Goal: Task Accomplishment & Management: Use online tool/utility

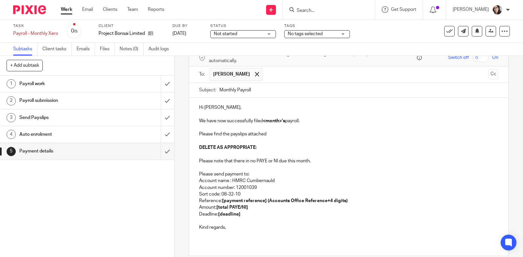
scroll to position [79, 0]
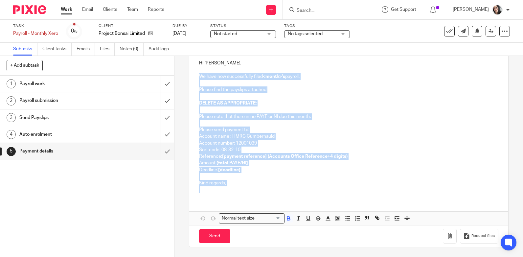
drag, startPoint x: 225, startPoint y: 191, endPoint x: 197, endPoint y: 79, distance: 116.0
click at [197, 79] on div "Hi James, We have now successfully filed <month>'s payroll. Please find the pay…" at bounding box center [348, 125] width 319 height 145
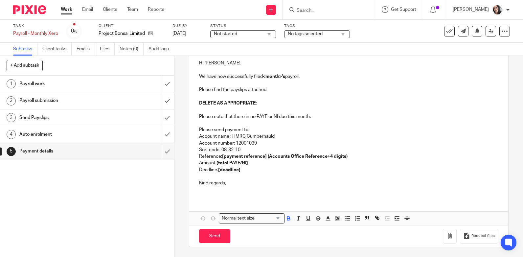
scroll to position [45, 0]
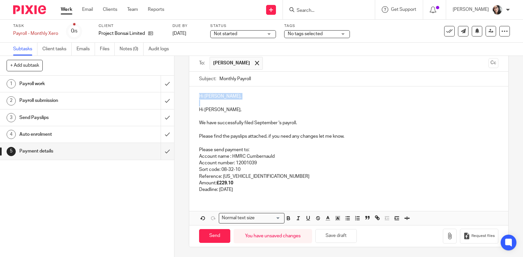
drag, startPoint x: 228, startPoint y: 101, endPoint x: 189, endPoint y: 95, distance: 38.5
click at [189, 95] on div "Hi James, Hi James, We have successfully filed September 's payroll. Please fin…" at bounding box center [348, 141] width 319 height 111
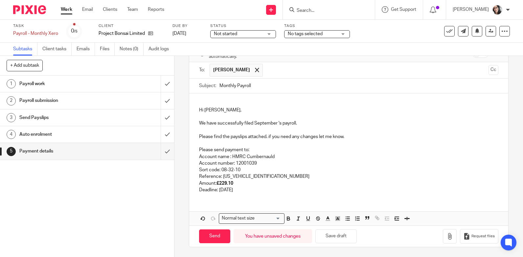
click at [288, 85] on input "Monthly Payroll" at bounding box center [359, 86] width 279 height 15
click at [238, 190] on p "Deadline: 21st October 2025" at bounding box center [349, 190] width 300 height 7
copy p "October"
click at [270, 84] on input "Monthly Payroll" at bounding box center [359, 86] width 279 height 15
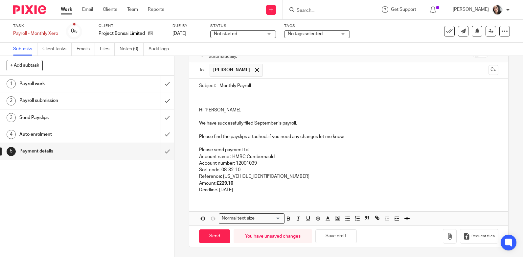
paste input "October"
type input "Monthly Payroll October"
click at [266, 125] on p "We have successfully filed September 's payroll." at bounding box center [349, 123] width 300 height 7
paste div
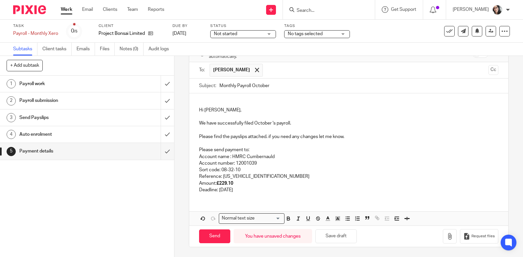
click at [235, 193] on p "Deadline: 21st October 2025" at bounding box center [349, 190] width 300 height 7
click at [268, 173] on p "Reference: 120PK033227492606" at bounding box center [349, 176] width 300 height 7
click at [275, 186] on p "Amount: £229.10" at bounding box center [349, 183] width 300 height 7
click at [249, 191] on p "Deadline: 21st November2025" at bounding box center [349, 190] width 300 height 7
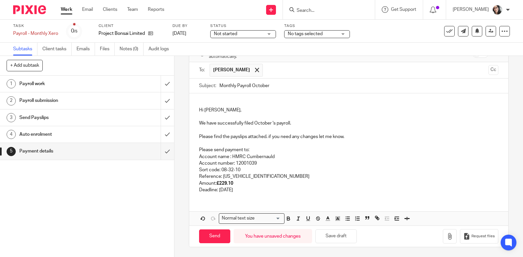
drag, startPoint x: 248, startPoint y: 190, endPoint x: 251, endPoint y: 195, distance: 5.3
click at [249, 191] on p "Deadline: 21st November2025" at bounding box center [349, 190] width 300 height 7
click at [251, 195] on div "Hi James, We have successfully filed October 's payroll. Please find the paysli…" at bounding box center [348, 145] width 319 height 105
click at [248, 191] on p "Deadline: 21st November2025" at bounding box center [349, 190] width 300 height 7
click at [249, 193] on p "Deadline: 21st November2025" at bounding box center [349, 190] width 300 height 7
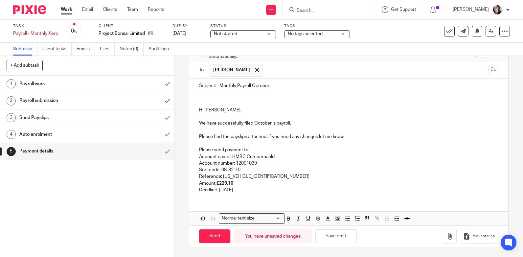
click at [275, 192] on p "Deadline: 21st November 2025" at bounding box center [349, 190] width 300 height 7
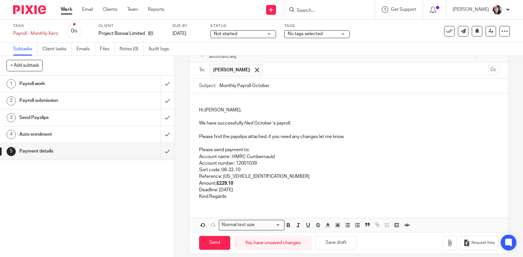
click at [196, 199] on div "Hi James, We have successfully filed October 's payroll. Please find the paysli…" at bounding box center [348, 148] width 319 height 111
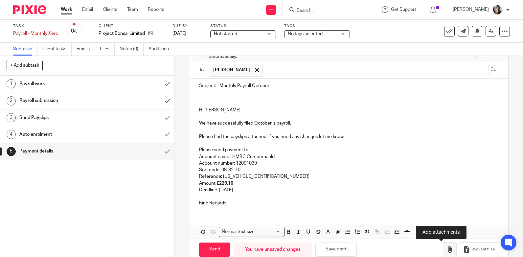
click at [447, 251] on icon "button" at bounding box center [450, 249] width 7 height 7
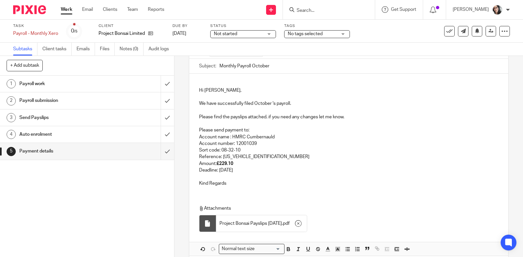
scroll to position [89, 0]
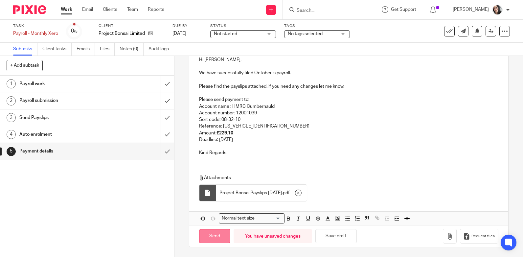
click at [223, 235] on input "Send" at bounding box center [214, 236] width 31 height 14
type input "Sent"
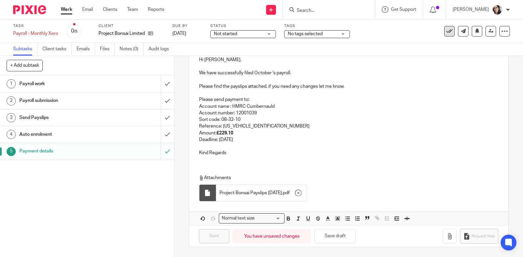
click at [447, 30] on icon at bounding box center [450, 31] width 7 height 7
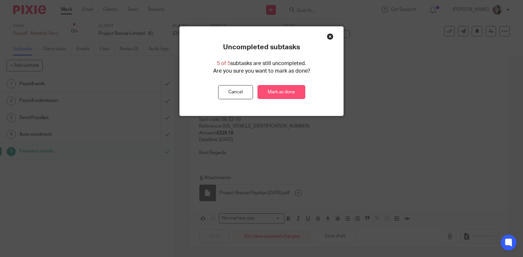
click at [274, 92] on link "Mark as done" at bounding box center [282, 92] width 48 height 14
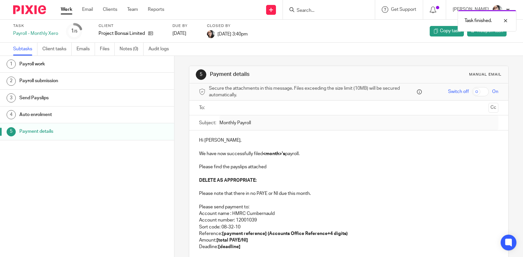
click at [67, 12] on link "Work" at bounding box center [67, 9] width 12 height 7
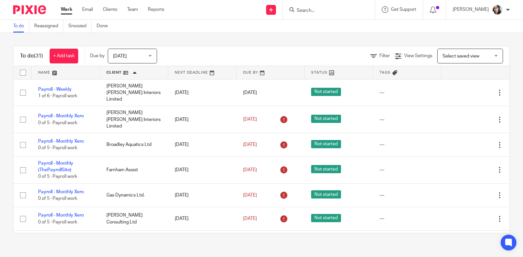
click at [118, 73] on link at bounding box center [134, 72] width 68 height 13
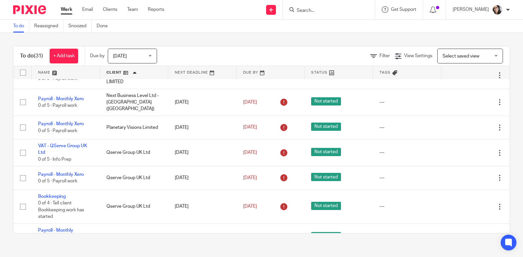
scroll to position [230, 0]
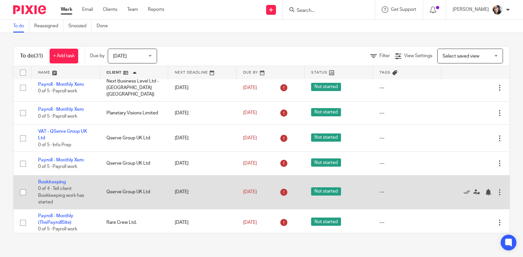
click at [497, 189] on div at bounding box center [500, 192] width 7 height 7
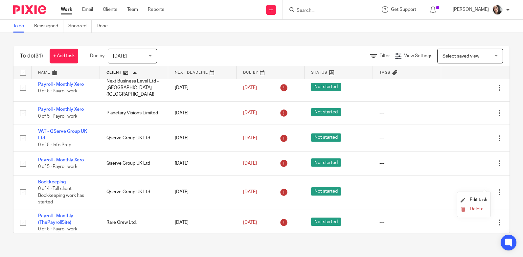
click at [482, 212] on li "Delete" at bounding box center [474, 209] width 27 height 9
click at [482, 210] on span "Delete" at bounding box center [477, 209] width 14 height 5
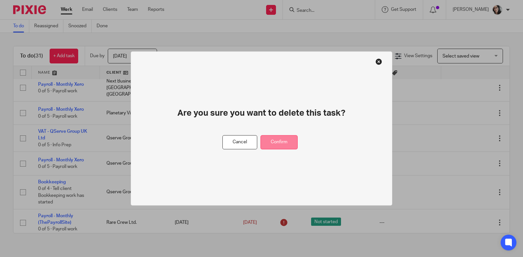
click at [286, 137] on button "Confirm" at bounding box center [279, 142] width 37 height 14
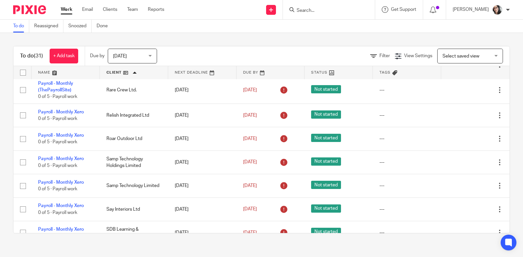
scroll to position [362, 0]
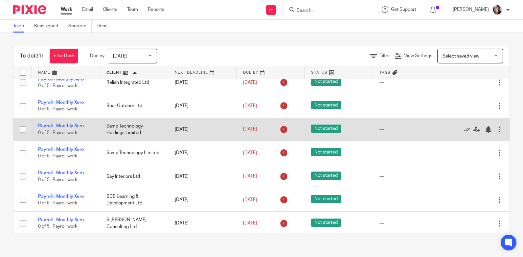
click at [497, 126] on div at bounding box center [500, 129] width 7 height 7
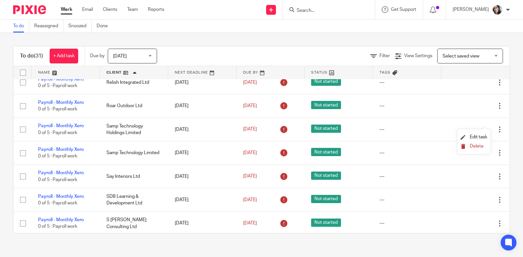
click at [482, 144] on span "Delete" at bounding box center [477, 146] width 14 height 5
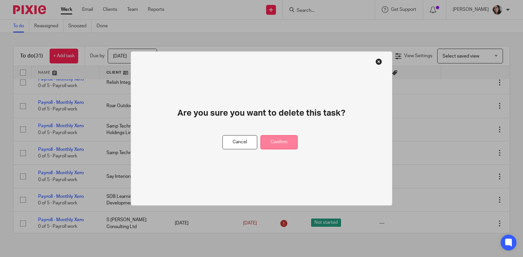
click at [285, 142] on button "Confirm" at bounding box center [279, 142] width 37 height 14
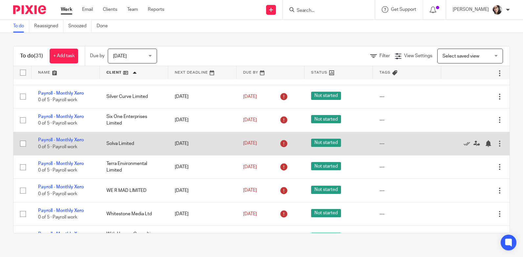
scroll to position [526, 0]
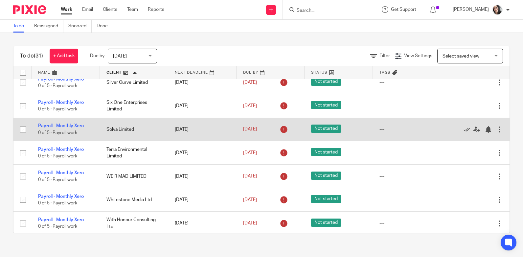
click at [497, 126] on div at bounding box center [500, 129] width 7 height 7
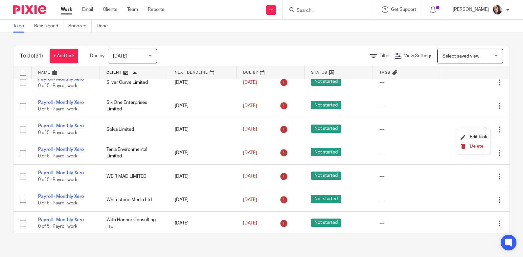
click at [480, 145] on span "Delete" at bounding box center [477, 146] width 14 height 5
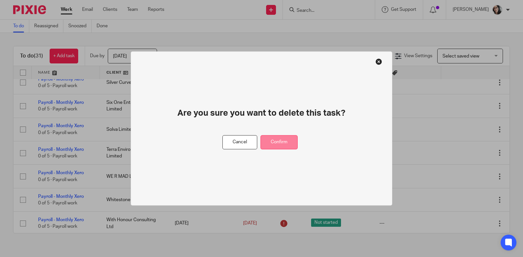
click at [290, 136] on button "Confirm" at bounding box center [279, 142] width 37 height 14
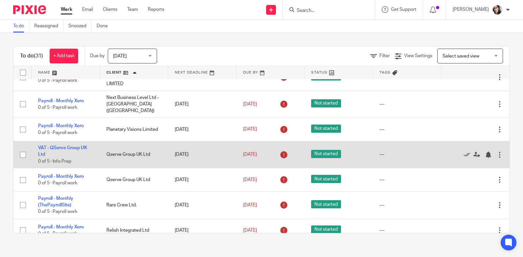
scroll to position [225, 0]
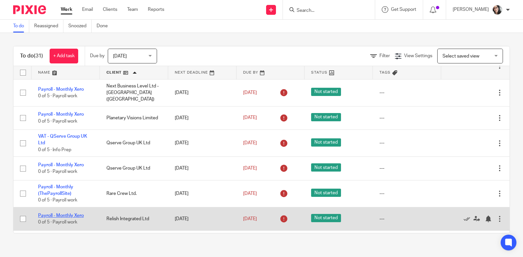
click at [81, 213] on link "Payroll - Monthly Xero" at bounding box center [61, 215] width 46 height 5
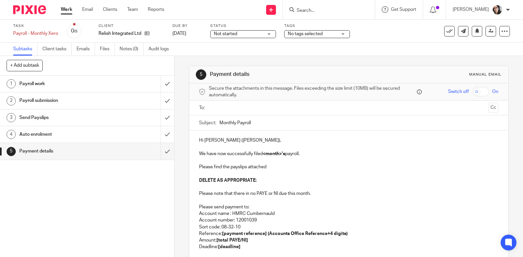
click at [219, 108] on input "text" at bounding box center [348, 108] width 275 height 8
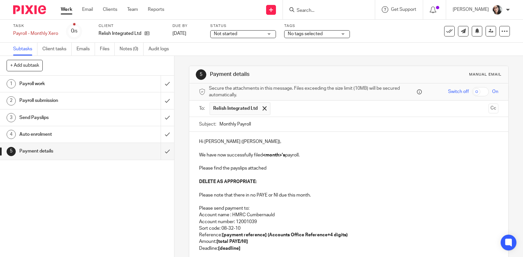
click at [281, 122] on input "Monthly Payroll" at bounding box center [359, 124] width 279 height 15
type input "Monthly Payroll"
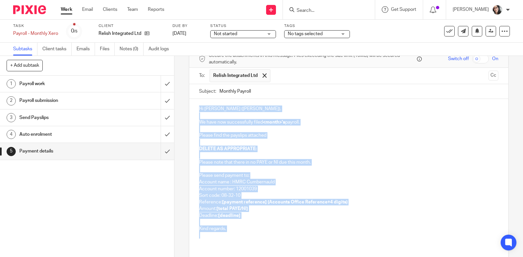
drag, startPoint x: 230, startPoint y: 234, endPoint x: 191, endPoint y: 105, distance: 134.9
click at [191, 105] on div "Hi Del (Derek), We have now successfully filed <month>'s payroll. Please find t…" at bounding box center [348, 171] width 319 height 145
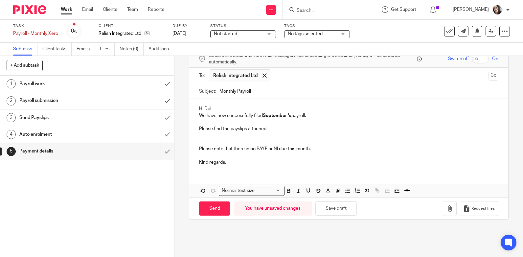
click at [277, 117] on strong "September" at bounding box center [275, 115] width 24 height 5
click at [277, 117] on form "Secure the attachments in this message. Files exceeding the size limit (10MB) w…" at bounding box center [348, 135] width 319 height 169
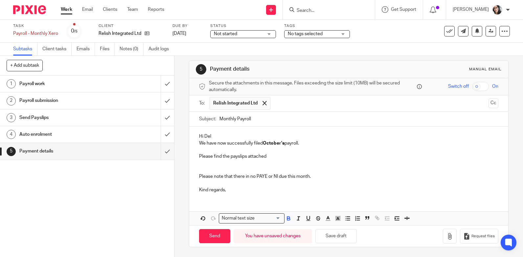
click at [277, 117] on input "Monthly Payroll" at bounding box center [359, 119] width 279 height 15
type input "Monthly Payroll October"
click at [447, 236] on icon "button" at bounding box center [450, 236] width 7 height 7
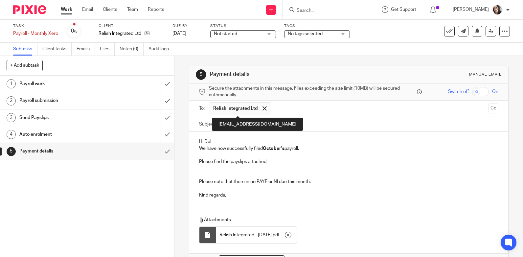
scroll to position [42, 0]
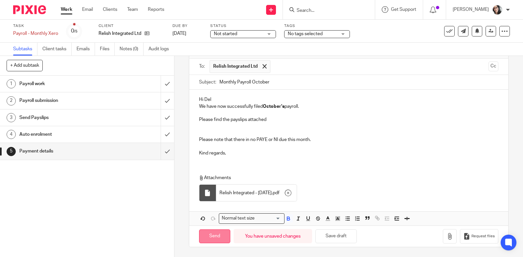
click at [215, 234] on input "Send" at bounding box center [214, 237] width 31 height 14
type input "Sent"
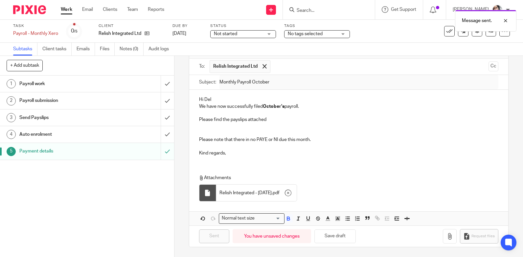
click at [445, 30] on div "Message sent." at bounding box center [389, 19] width 255 height 25
click at [447, 33] on icon at bounding box center [450, 31] width 7 height 7
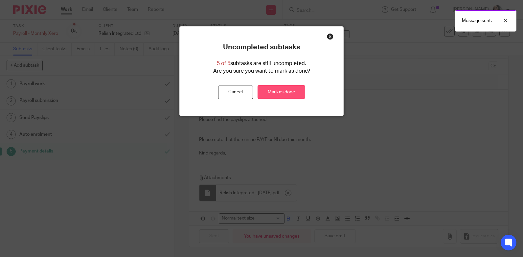
click at [273, 97] on link "Mark as done" at bounding box center [282, 92] width 48 height 14
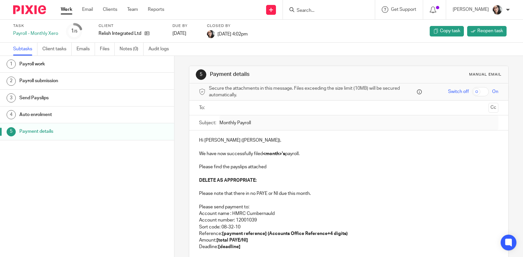
click at [66, 12] on link "Work" at bounding box center [67, 9] width 12 height 7
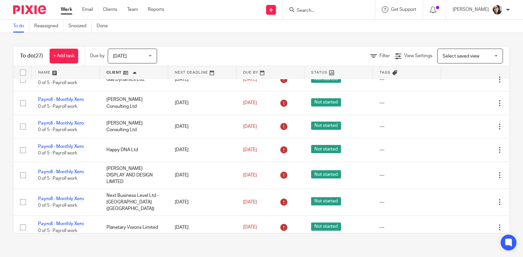
scroll to position [132, 0]
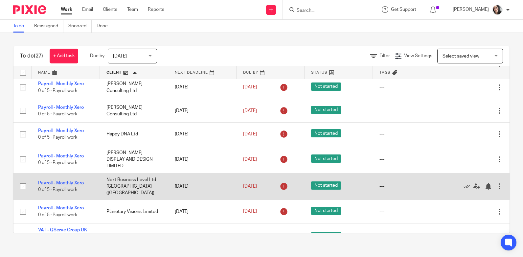
click at [134, 173] on td "Next Business Level Ltd - [GEOGRAPHIC_DATA] ([GEOGRAPHIC_DATA])" at bounding box center [134, 186] width 68 height 27
click at [67, 181] on link "Payroll - Monthly Xero" at bounding box center [61, 183] width 46 height 5
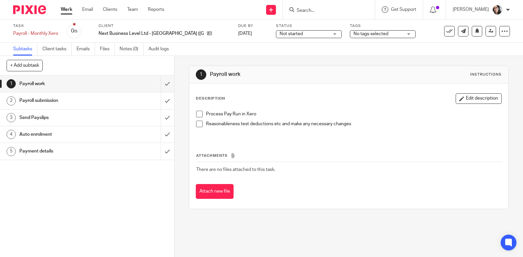
click at [36, 153] on h1 "Payment details" at bounding box center [64, 151] width 90 height 10
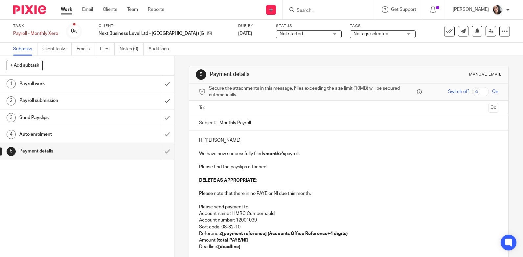
click at [230, 106] on input "text" at bounding box center [348, 108] width 275 height 8
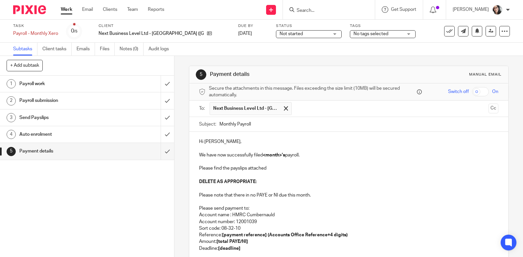
click at [325, 106] on input "text" at bounding box center [390, 108] width 191 height 13
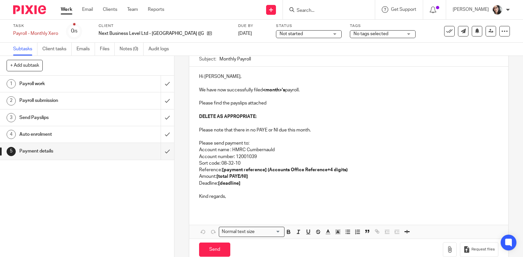
scroll to position [66, 0]
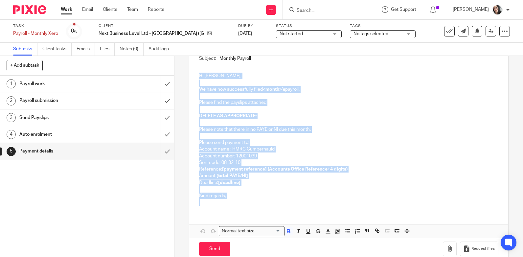
drag, startPoint x: 222, startPoint y: 209, endPoint x: 195, endPoint y: 67, distance: 144.2
click at [195, 67] on div "Hi [PERSON_NAME], We have now successfully filed <month>'s payroll. Please find…" at bounding box center [348, 138] width 319 height 145
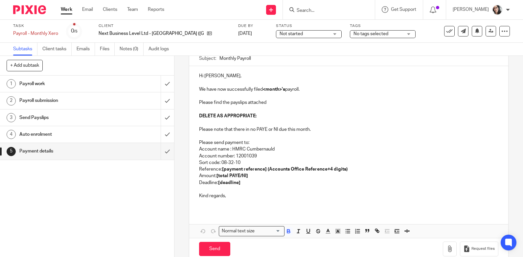
scroll to position [41, 0]
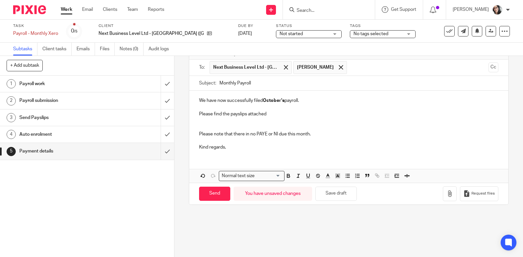
click at [196, 102] on div "We have now successfully filed October's payroll. Please find the payslips atta…" at bounding box center [348, 123] width 319 height 65
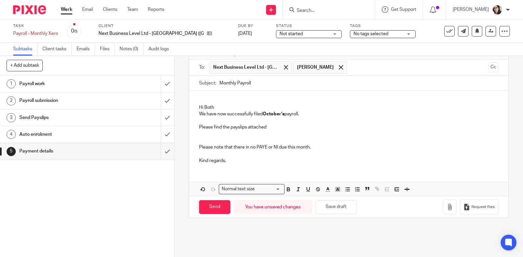
click at [275, 116] on strong "October's" at bounding box center [274, 114] width 22 height 5
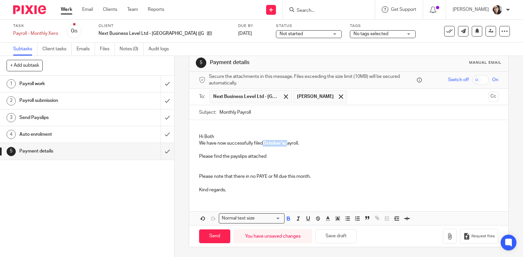
click at [275, 116] on form "Secure the attachments in this message. Files exceeding the size limit (10MB) w…" at bounding box center [348, 159] width 319 height 175
copy p "October's"
click at [266, 114] on input "Monthly Payroll" at bounding box center [359, 112] width 279 height 15
paste input "October's"
type input "Monthly Payroll October"
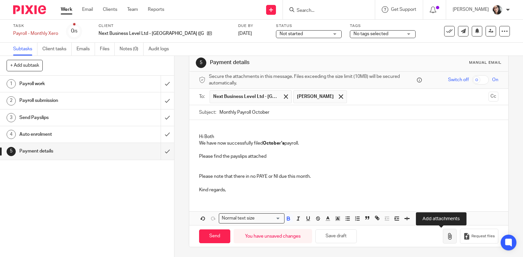
click at [447, 239] on icon "button" at bounding box center [450, 236] width 7 height 7
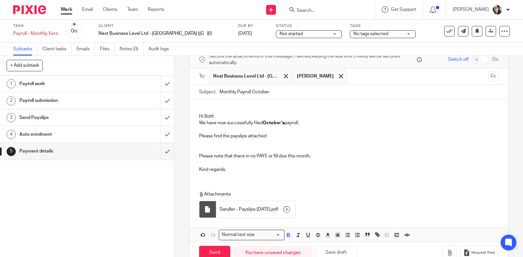
scroll to position [49, 0]
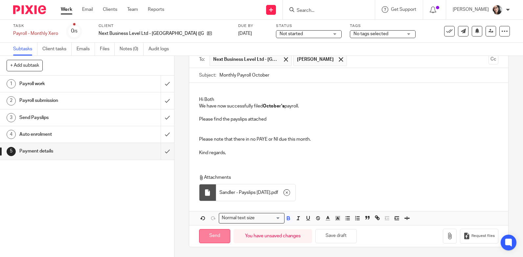
click at [215, 234] on input "Send" at bounding box center [214, 236] width 31 height 14
type input "Sent"
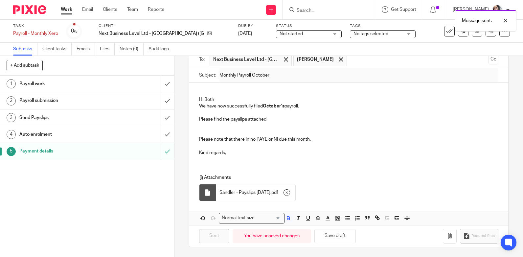
click at [449, 31] on div "Message sent." at bounding box center [389, 19] width 255 height 25
click at [447, 34] on icon at bounding box center [450, 31] width 7 height 7
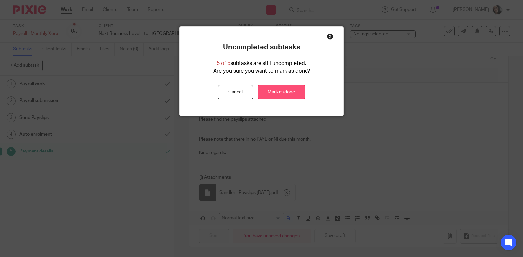
click at [277, 93] on link "Mark as done" at bounding box center [282, 92] width 48 height 14
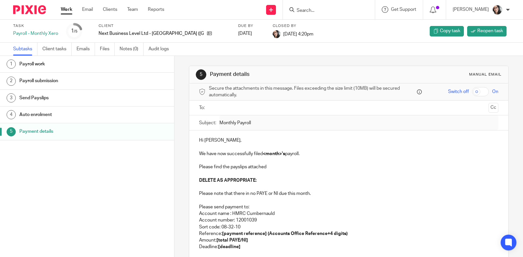
click at [66, 8] on link "Work" at bounding box center [67, 9] width 12 height 7
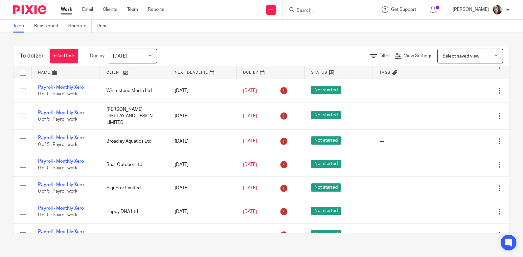
scroll to position [66, 0]
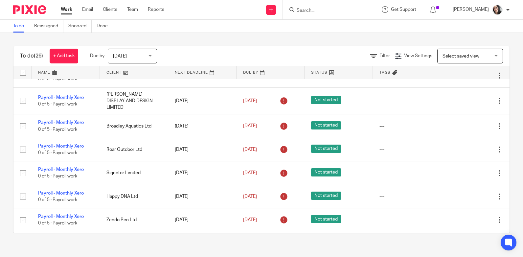
click at [114, 74] on link at bounding box center [134, 72] width 68 height 13
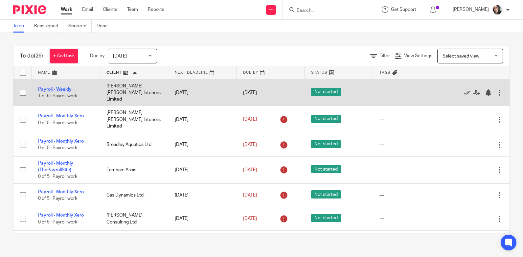
click at [70, 87] on link "Payroll - Weekly" at bounding box center [55, 89] width 34 height 5
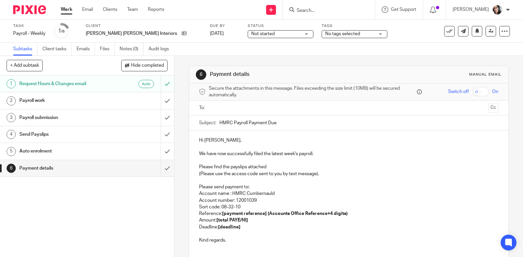
click at [243, 109] on input "text" at bounding box center [348, 108] width 275 height 8
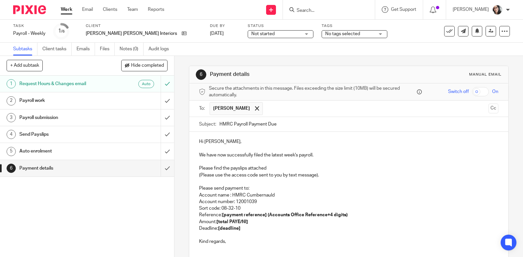
drag, startPoint x: 287, startPoint y: 125, endPoint x: 194, endPoint y: 119, distance: 93.5
click at [194, 119] on div "Subject: HMRC Payroll Payment Due" at bounding box center [348, 124] width 319 height 15
click at [254, 125] on input "Weekly Payroll 17/10.2025" at bounding box center [359, 124] width 279 height 15
type input "Weekly Payroll 17.10.2025"
drag, startPoint x: 198, startPoint y: 179, endPoint x: 341, endPoint y: 189, distance: 143.4
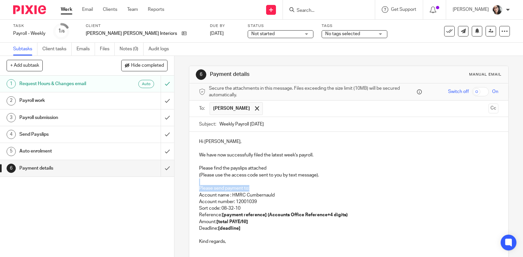
click at [341, 189] on div "Hi Annelise, We have now successfully filed the latest week's payroll. Please f…" at bounding box center [348, 194] width 319 height 125
click at [304, 197] on p "Account name : HMRC Cumbernauld" at bounding box center [349, 195] width 300 height 7
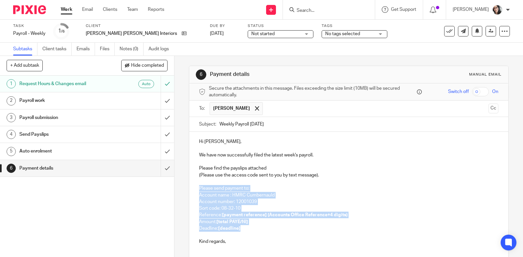
drag, startPoint x: 239, startPoint y: 231, endPoint x: 196, endPoint y: 191, distance: 58.9
click at [196, 191] on div "Hi Annelise, We have now successfully filed the latest week's payroll. Please f…" at bounding box center [348, 194] width 319 height 125
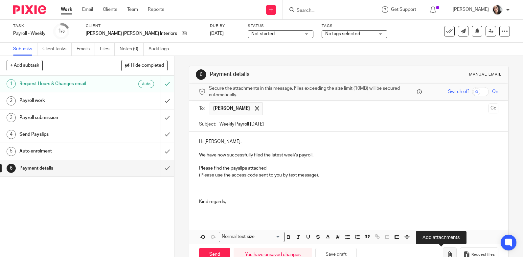
click at [447, 254] on icon "button" at bounding box center [450, 255] width 7 height 7
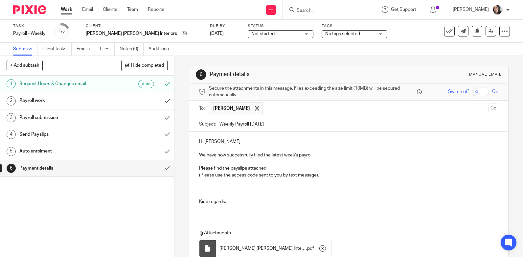
click at [473, 92] on input "checkbox" at bounding box center [481, 91] width 17 height 9
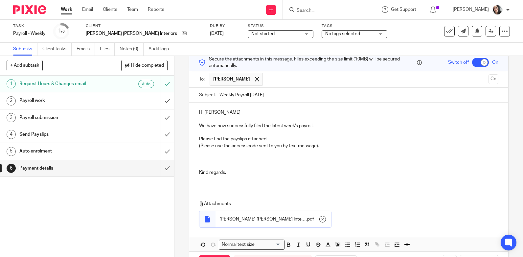
scroll to position [56, 0]
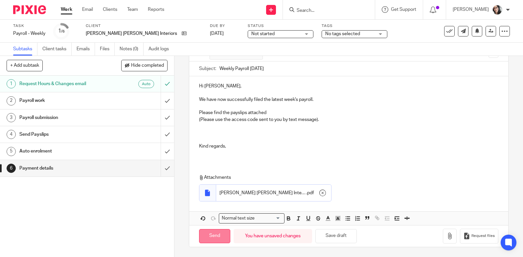
click at [216, 234] on input "Send" at bounding box center [214, 236] width 31 height 14
checkbox input "false"
type input "Sent"
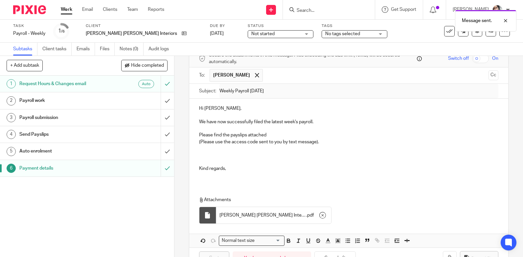
scroll to position [0, 0]
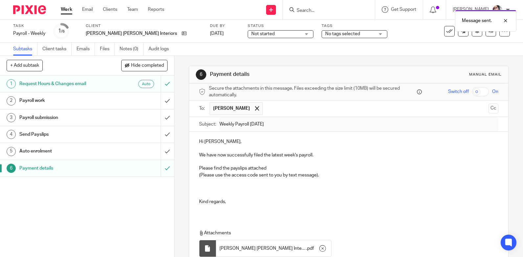
click at [442, 31] on div "Message sent." at bounding box center [389, 19] width 255 height 25
click at [447, 32] on icon at bounding box center [450, 31] width 7 height 7
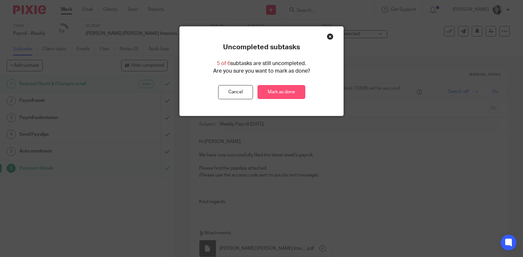
click at [279, 92] on link "Mark as done" at bounding box center [282, 92] width 48 height 14
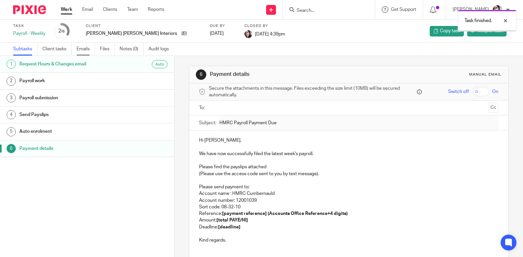
click at [85, 49] on link "Emails" at bounding box center [86, 49] width 18 height 13
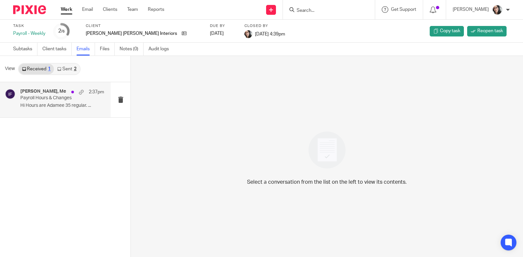
click at [46, 90] on h4 "Annelise Stancombe, Me" at bounding box center [43, 92] width 46 height 6
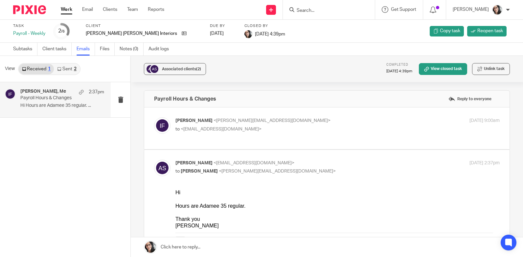
click at [68, 68] on link "Sent 2" at bounding box center [67, 69] width 26 height 11
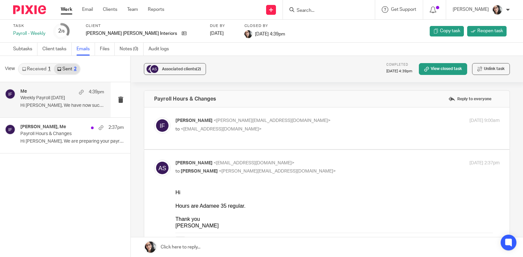
click at [54, 96] on p "Weekly Payroll 17.10.2025" at bounding box center [53, 98] width 67 height 6
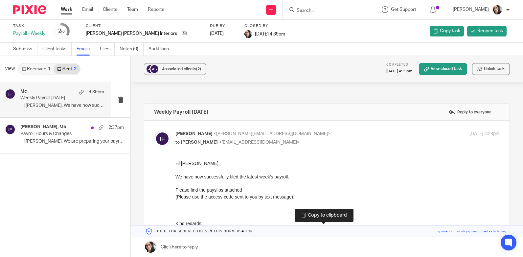
click at [314, 232] on link at bounding box center [327, 232] width 393 height 12
click at [70, 10] on link "Work" at bounding box center [67, 9] width 12 height 7
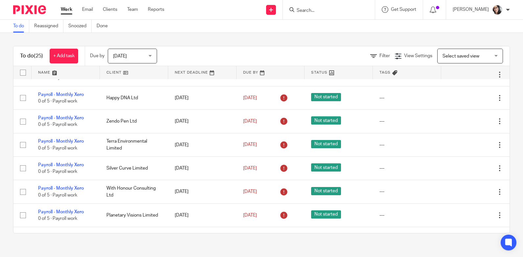
scroll to position [197, 0]
